Goal: Task Accomplishment & Management: Manage account settings

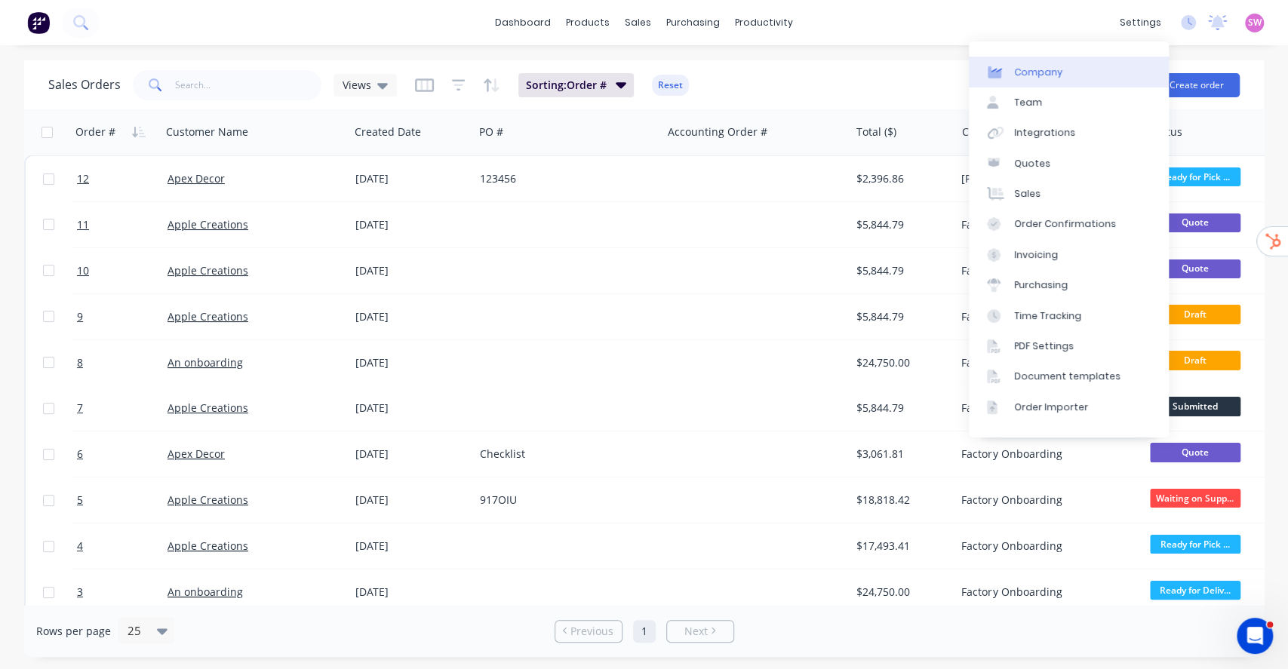
click at [1097, 66] on link "Company" at bounding box center [1069, 72] width 200 height 30
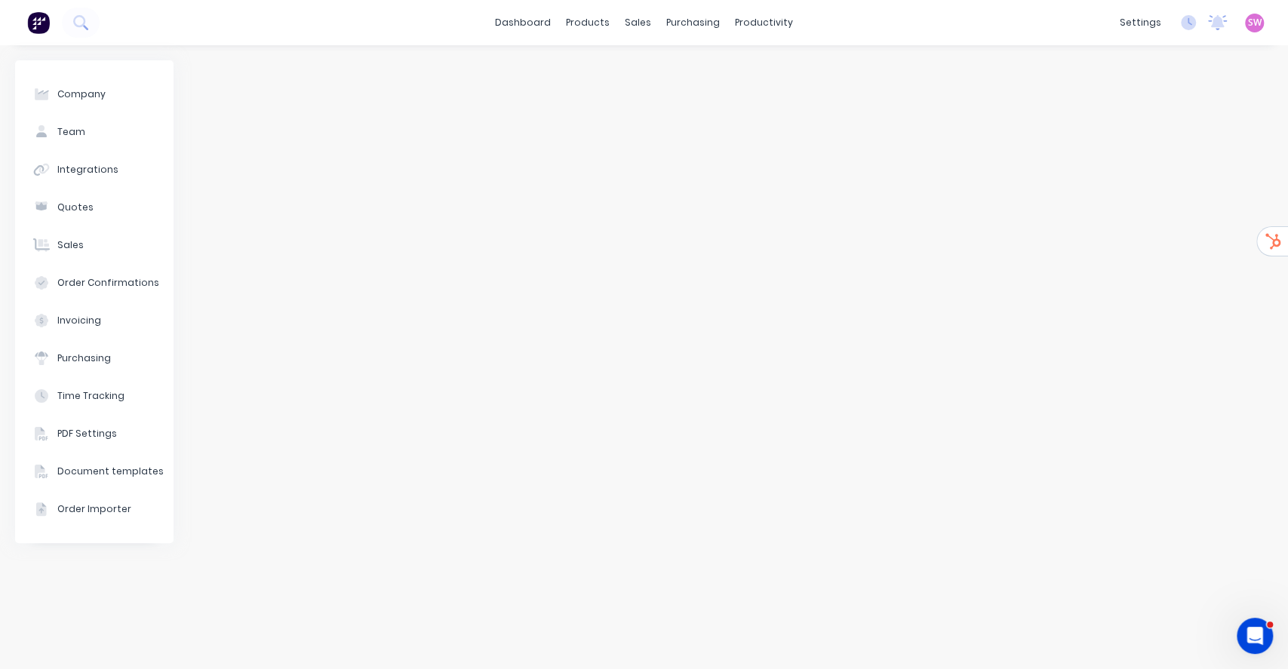
select select "AU"
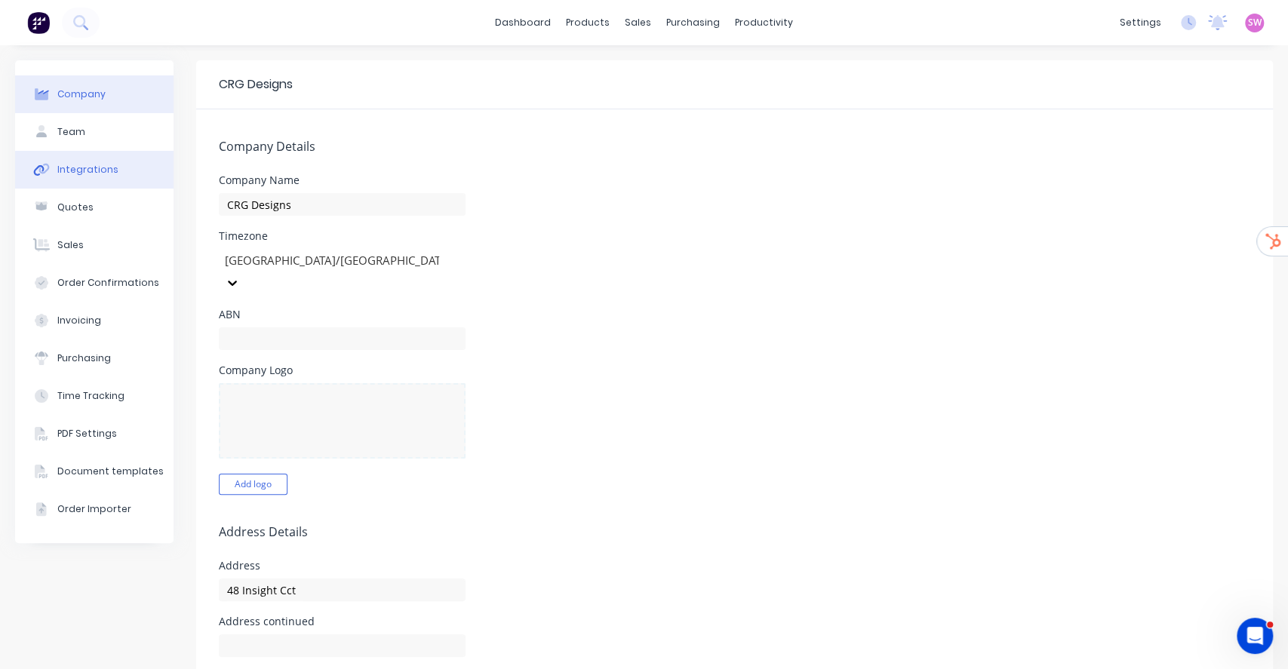
click at [77, 163] on div "Integrations" at bounding box center [87, 170] width 61 height 14
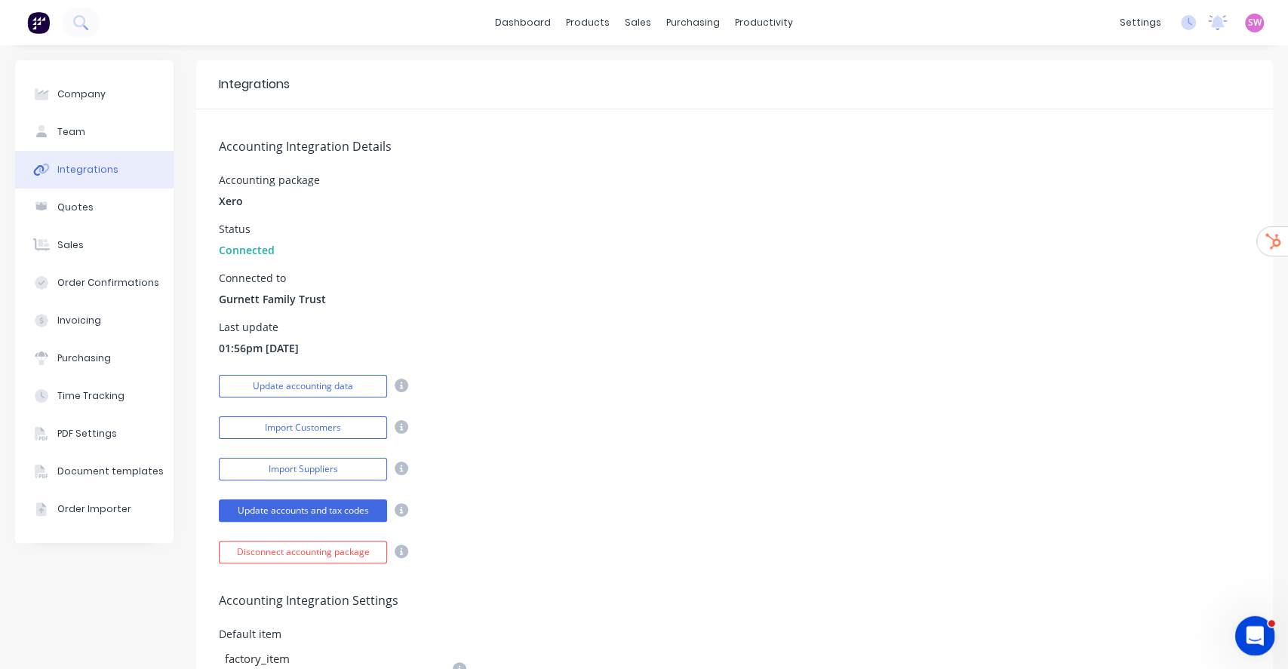
click at [1263, 633] on icon "Open Intercom Messenger" at bounding box center [1253, 634] width 25 height 25
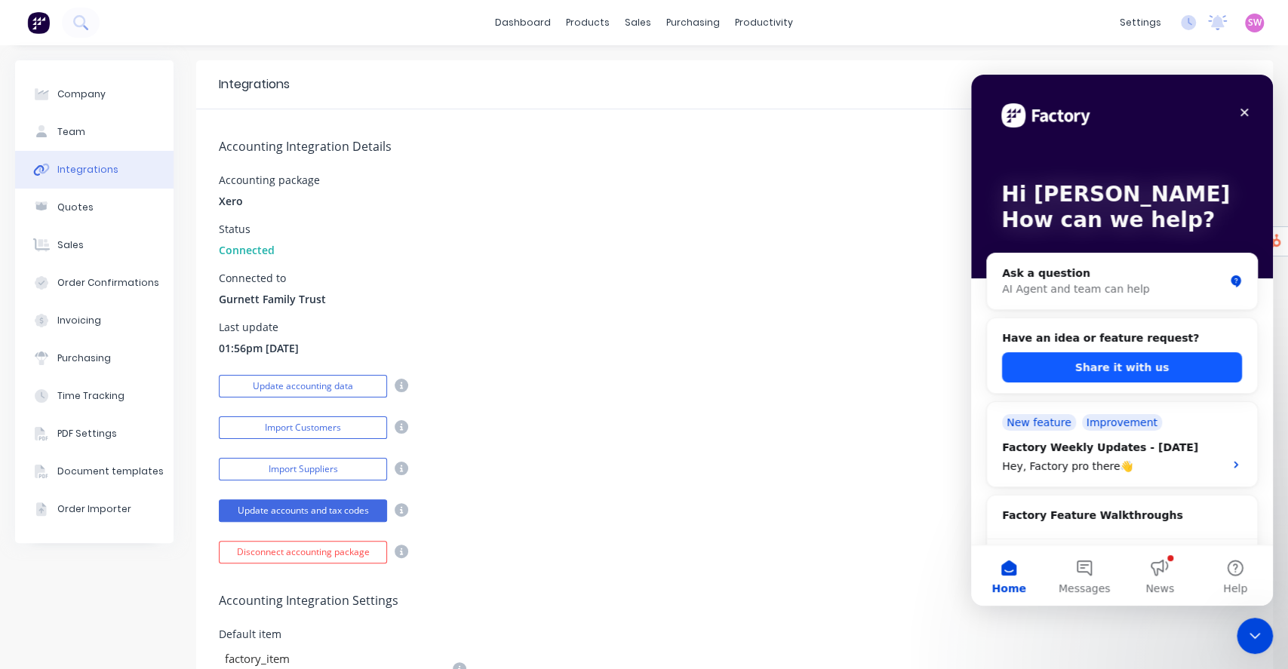
click at [1142, 371] on button "Share it with us" at bounding box center [1122, 367] width 240 height 30
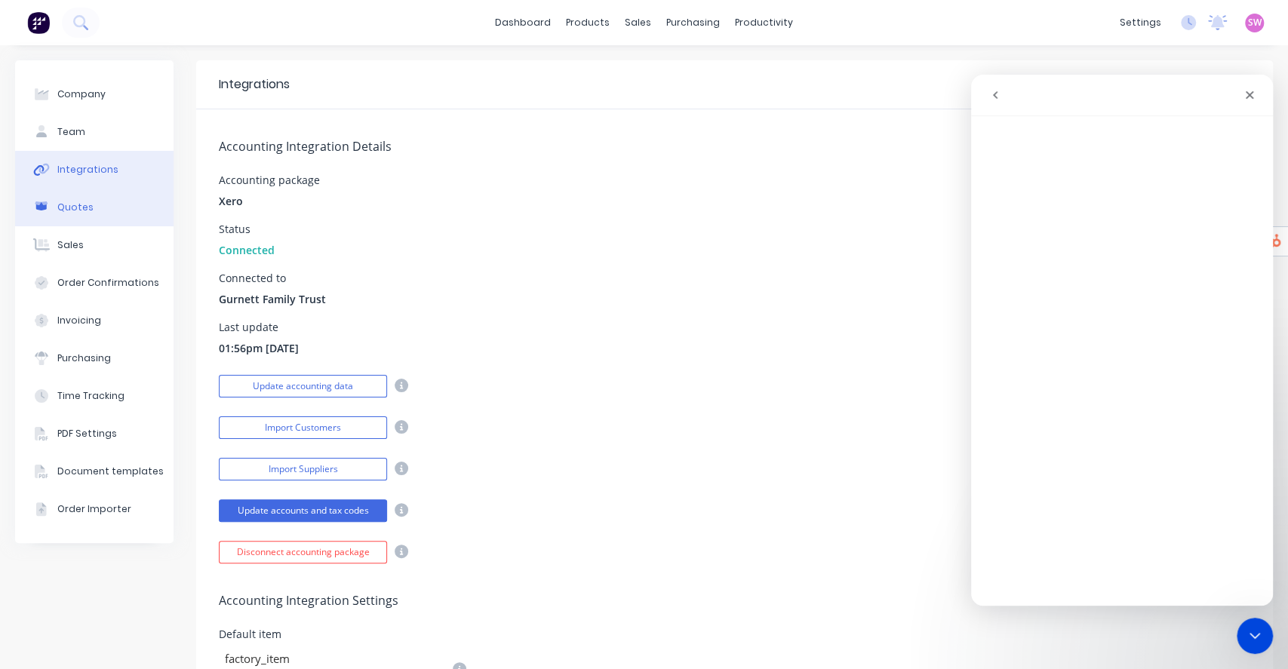
click at [70, 216] on button "Quotes" at bounding box center [94, 208] width 158 height 38
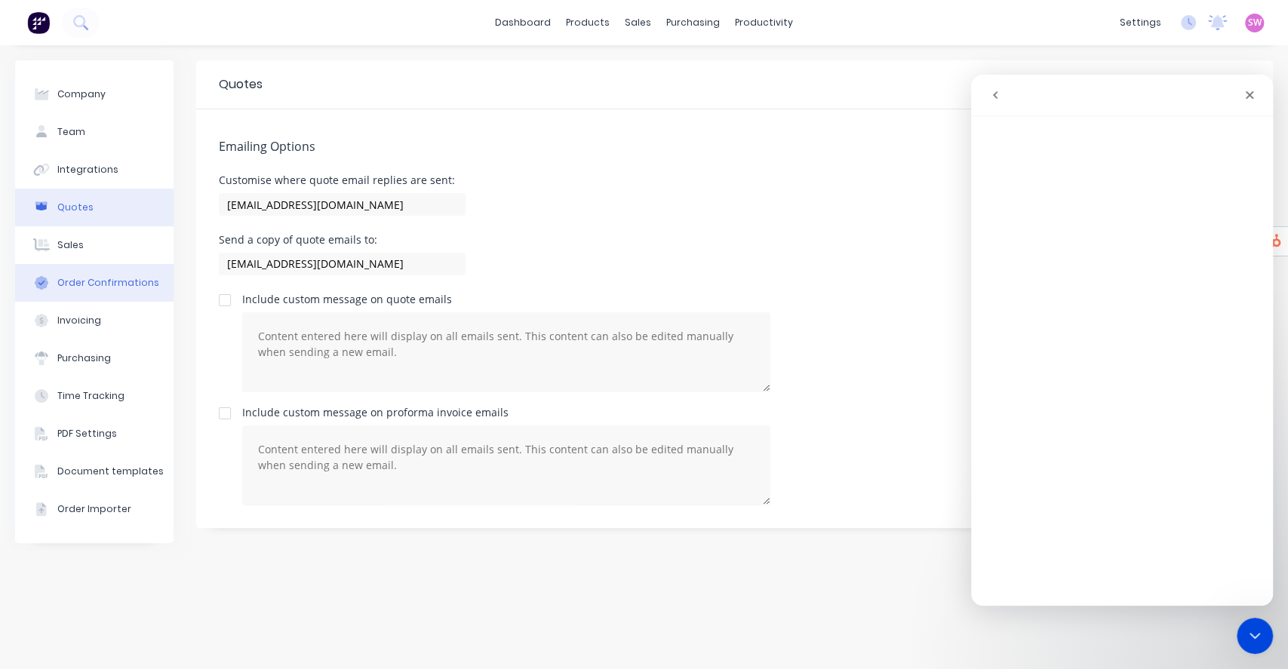
click at [91, 283] on div "Order Confirmations" at bounding box center [108, 283] width 102 height 14
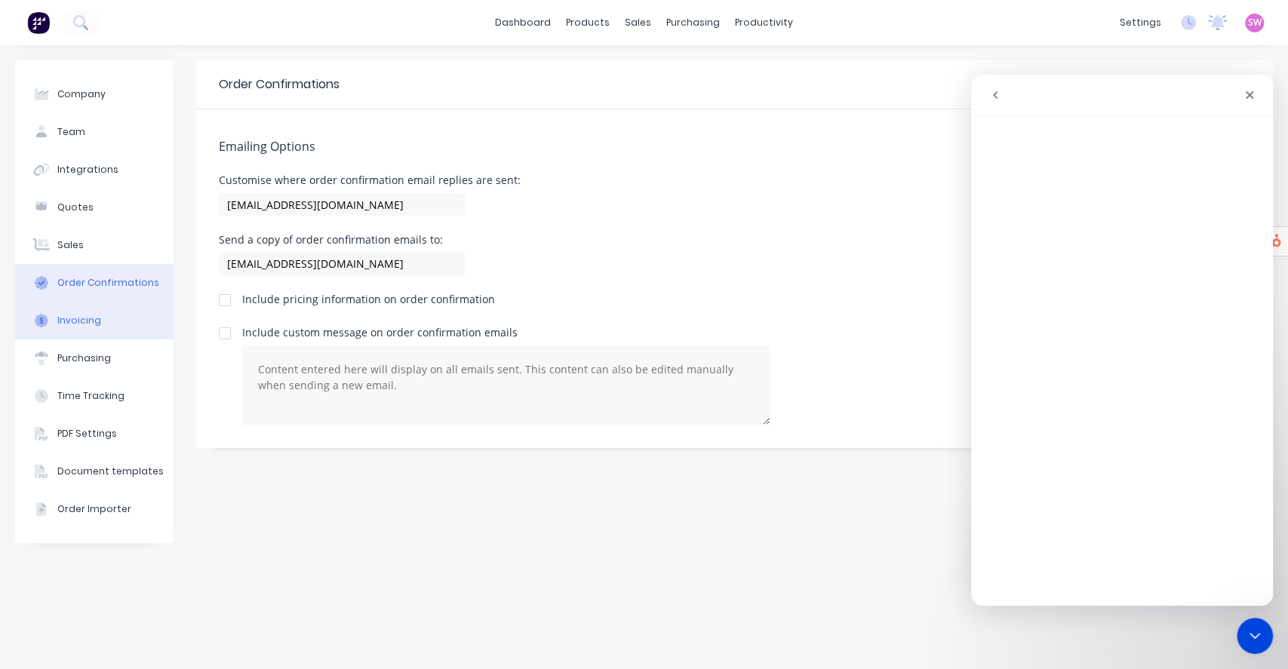
click at [95, 315] on div "Invoicing" at bounding box center [79, 321] width 44 height 14
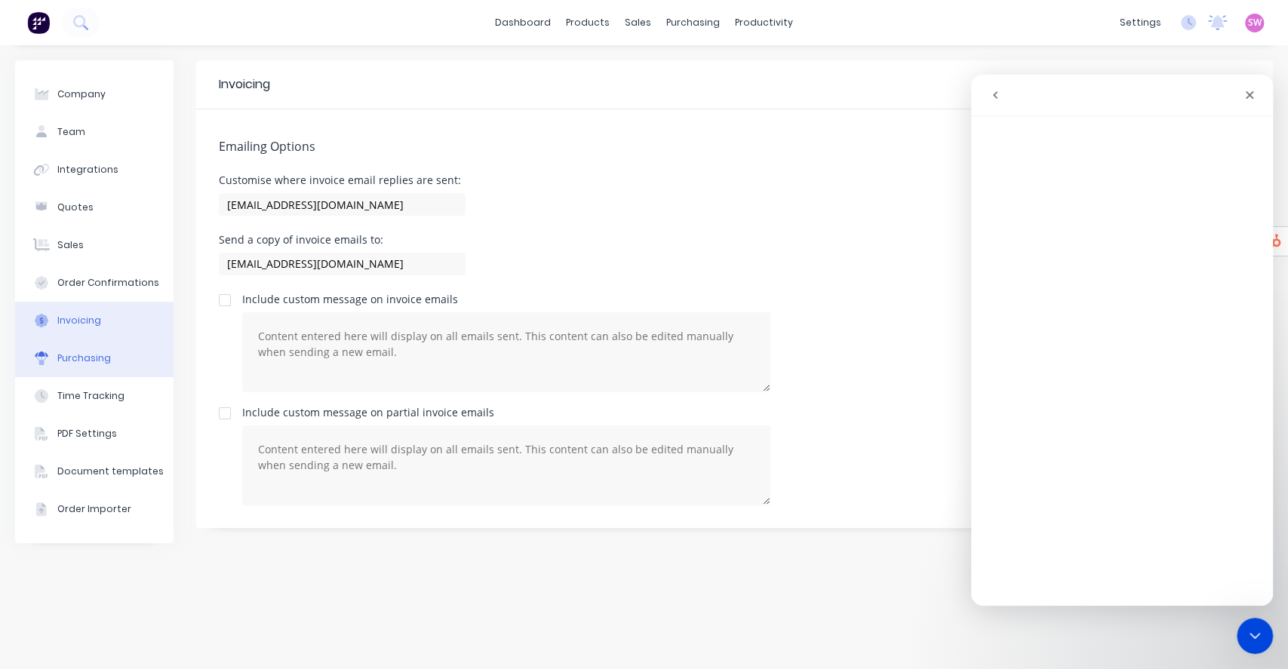
click at [97, 349] on button "Purchasing" at bounding box center [94, 359] width 158 height 38
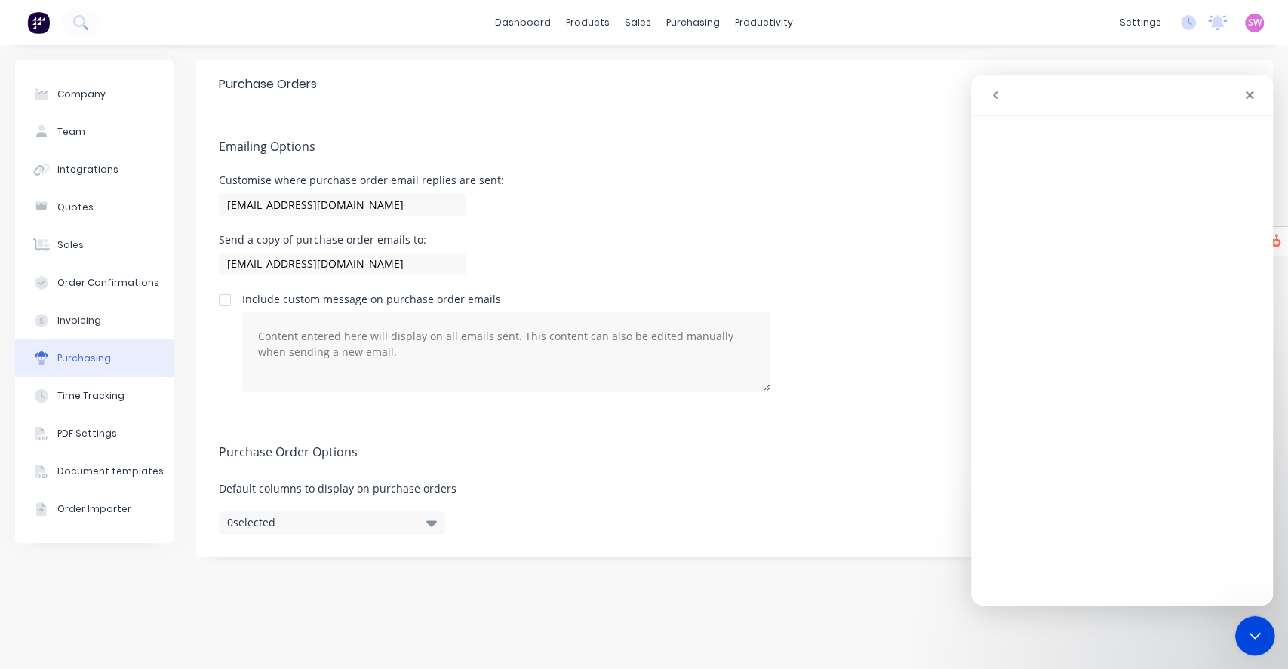
click at [1261, 636] on icon "Close Intercom Messenger" at bounding box center [1253, 634] width 18 height 18
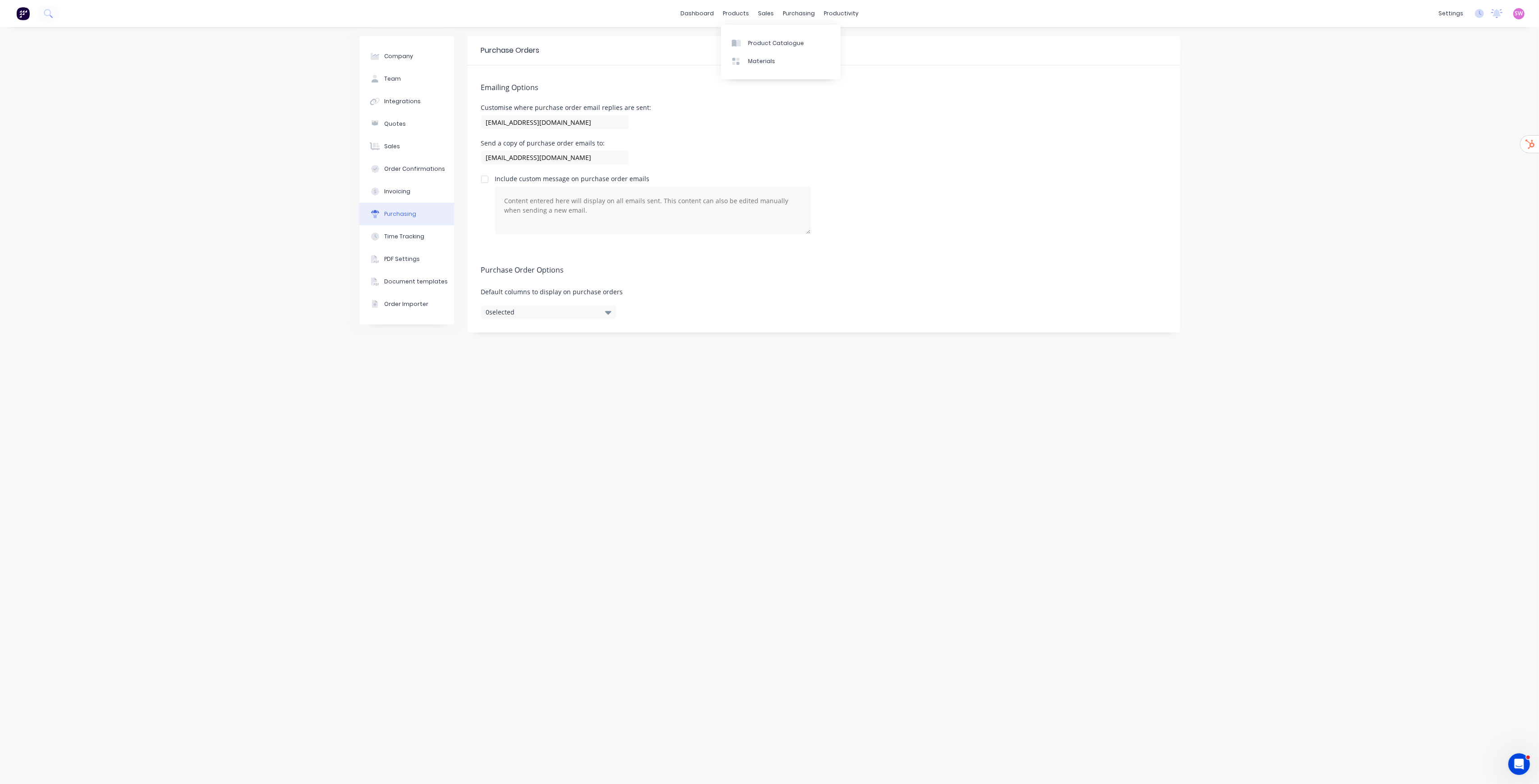
click at [706, 6] on div "dashboard products sales purchasing productivity dashboard products Product Cat…" at bounding box center [770, 13] width 1539 height 27
click at [709, 11] on link "dashboard" at bounding box center [697, 13] width 42 height 14
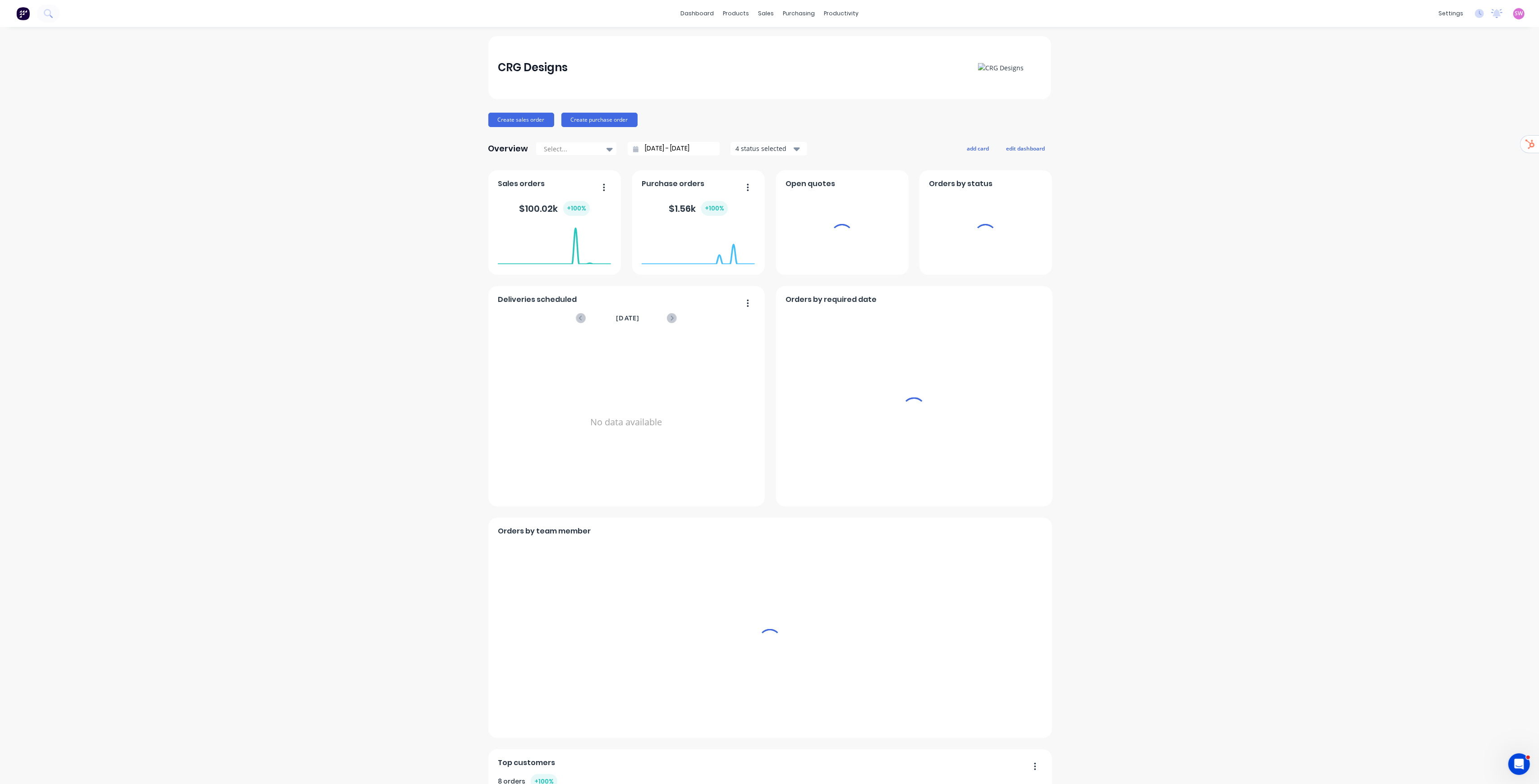
click at [770, 16] on div "SW CRG Designs Stuart Wheatley Administrator Profile Sign out" at bounding box center [1519, 14] width 11 height 11
click at [770, 13] on span "SW" at bounding box center [1519, 14] width 8 height 8
click at [770, 115] on div "Sign out" at bounding box center [1504, 113] width 24 height 8
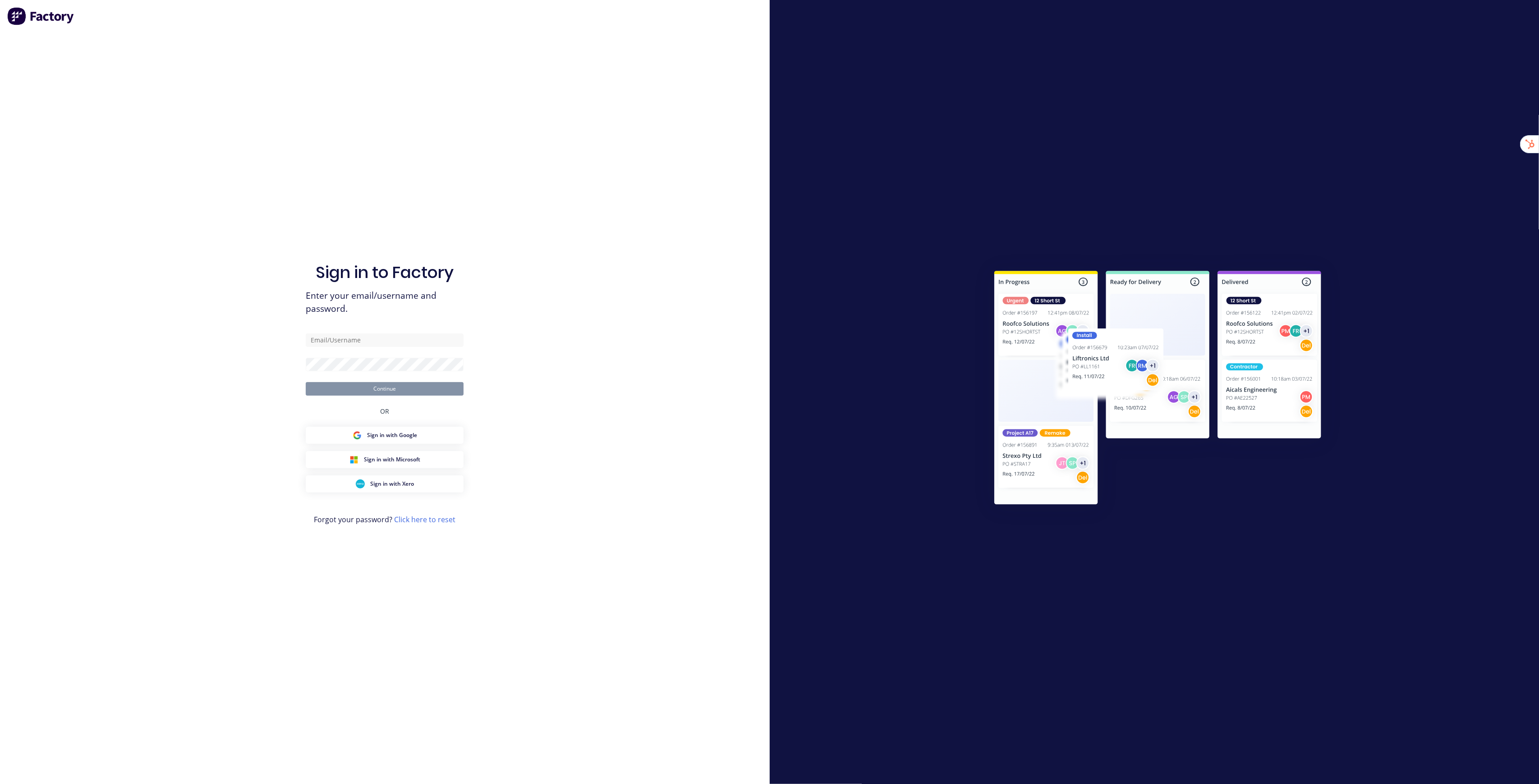
type input "[EMAIL_ADDRESS][DOMAIN_NAME]"
